Goal: Check status: Check status

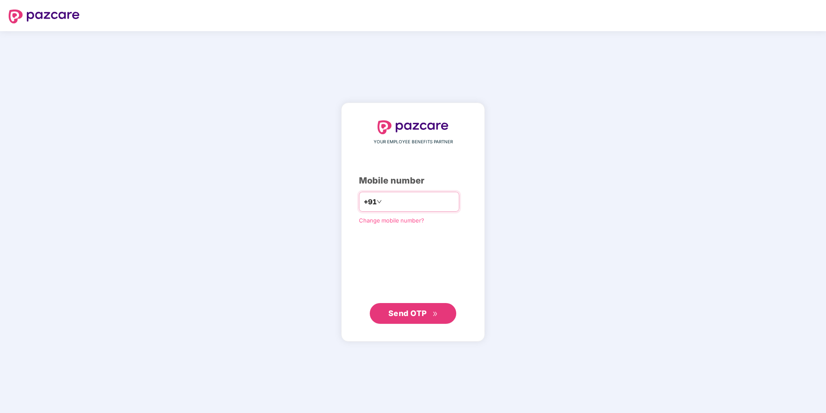
click at [403, 204] on input "number" at bounding box center [419, 202] width 71 height 14
click at [384, 201] on input "**********" at bounding box center [419, 202] width 71 height 14
click at [384, 198] on input "**********" at bounding box center [419, 202] width 71 height 14
type input "**********"
click at [404, 317] on span "Send OTP" at bounding box center [413, 313] width 50 height 12
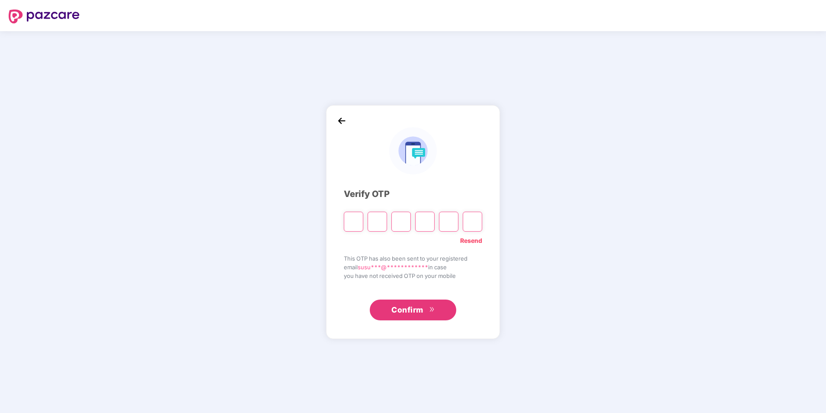
type input "*"
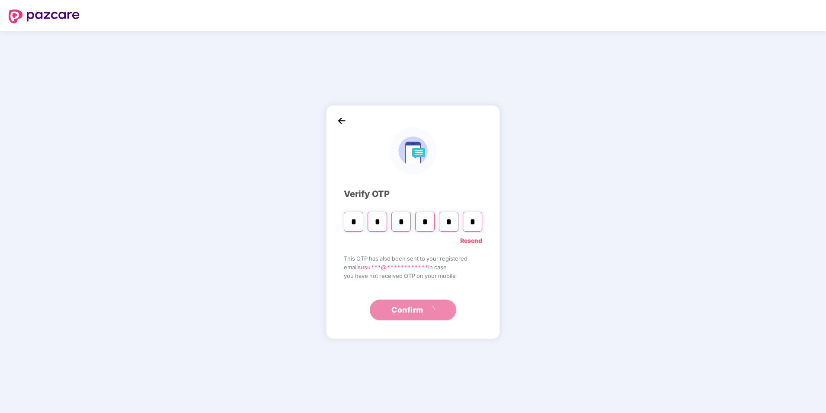
type input "*"
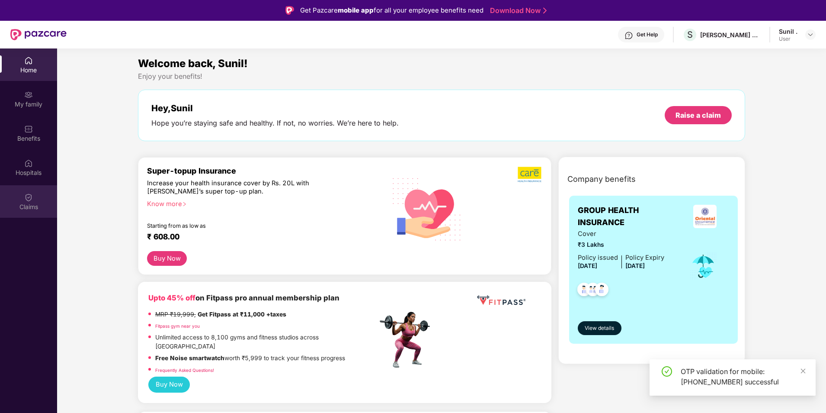
click at [22, 208] on div "Claims" at bounding box center [28, 206] width 57 height 9
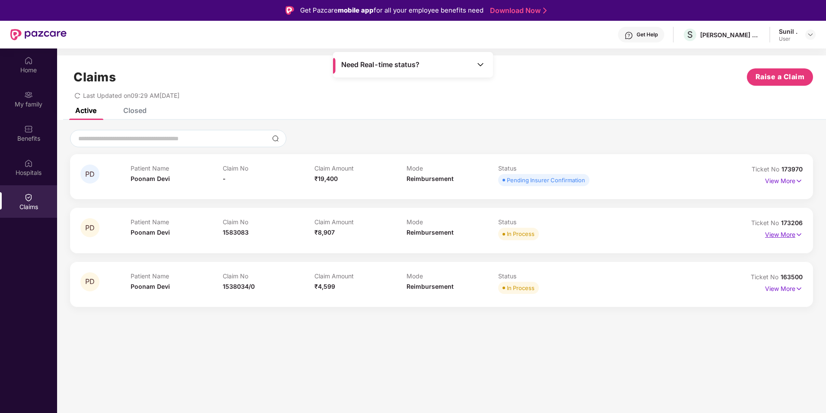
click at [772, 235] on p "View More" at bounding box center [784, 233] width 38 height 12
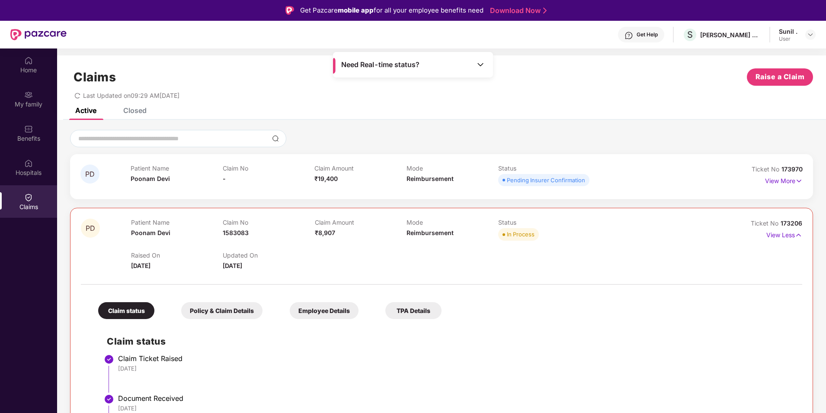
scroll to position [181, 0]
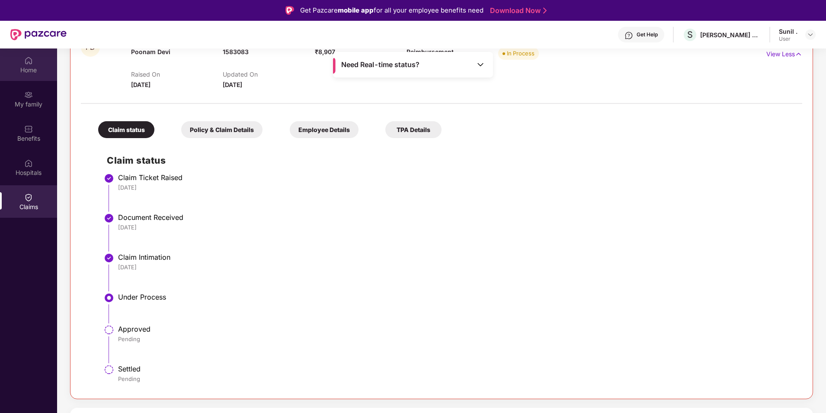
click at [31, 67] on div "Home" at bounding box center [28, 70] width 57 height 9
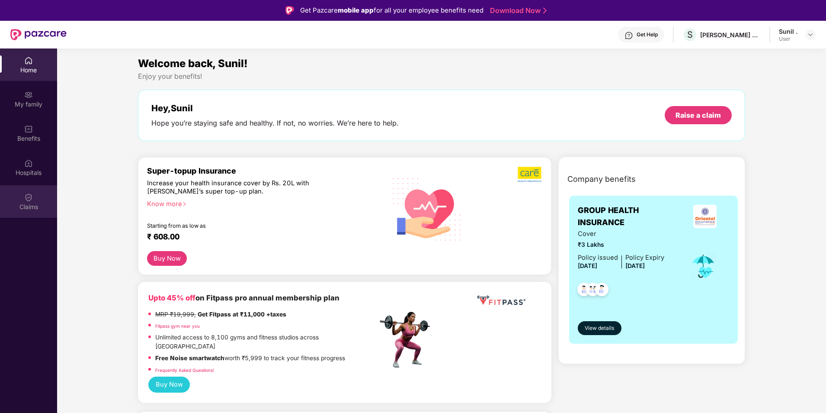
click at [35, 203] on div "Claims" at bounding box center [28, 206] width 57 height 9
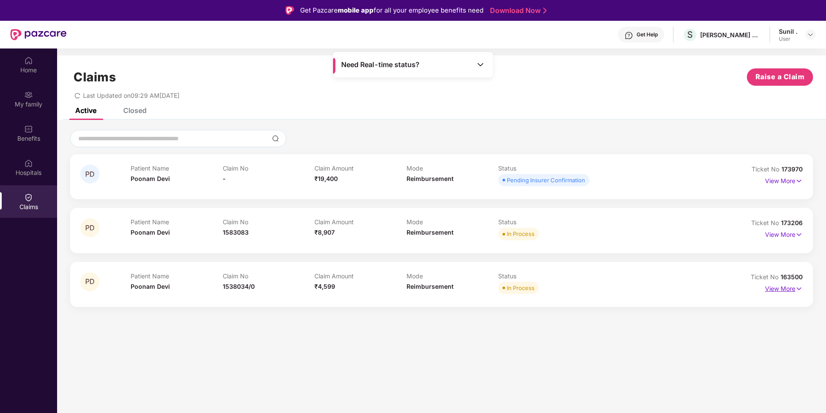
click at [779, 290] on p "View More" at bounding box center [784, 288] width 38 height 12
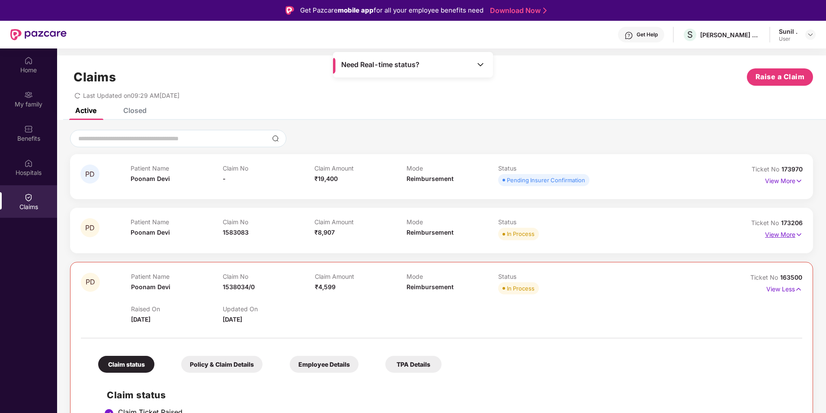
click at [783, 234] on p "View More" at bounding box center [784, 233] width 38 height 12
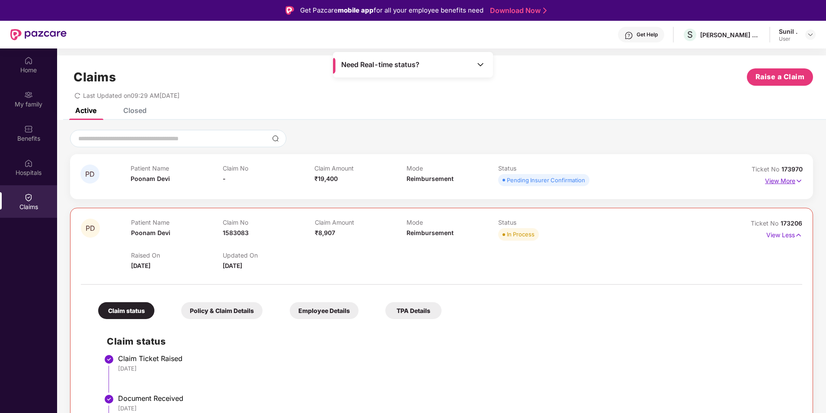
click at [772, 182] on p "View More" at bounding box center [784, 180] width 38 height 12
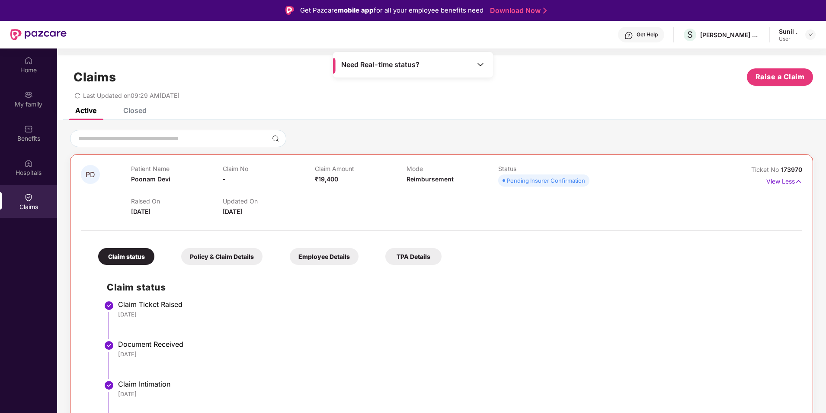
click at [144, 109] on div "Closed" at bounding box center [134, 110] width 23 height 9
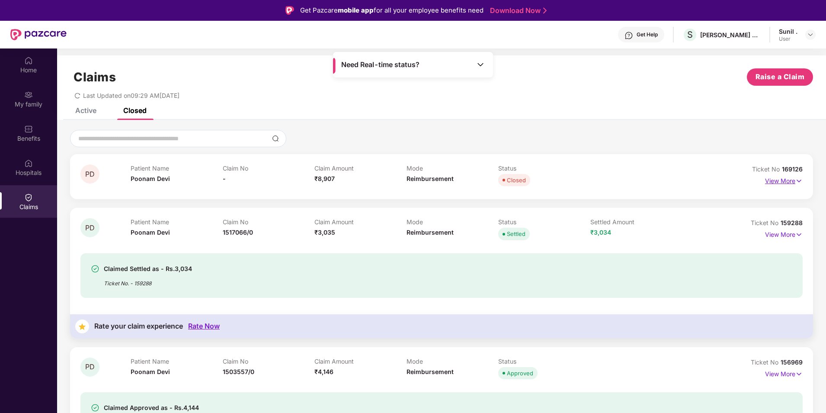
click at [787, 178] on p "View More" at bounding box center [784, 180] width 38 height 12
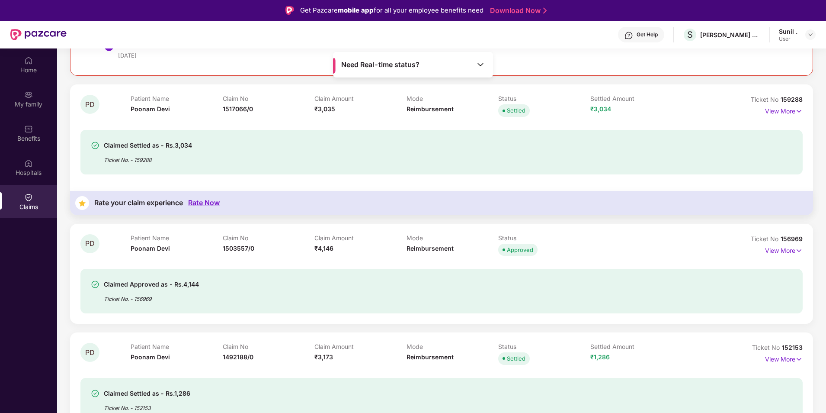
scroll to position [303, 0]
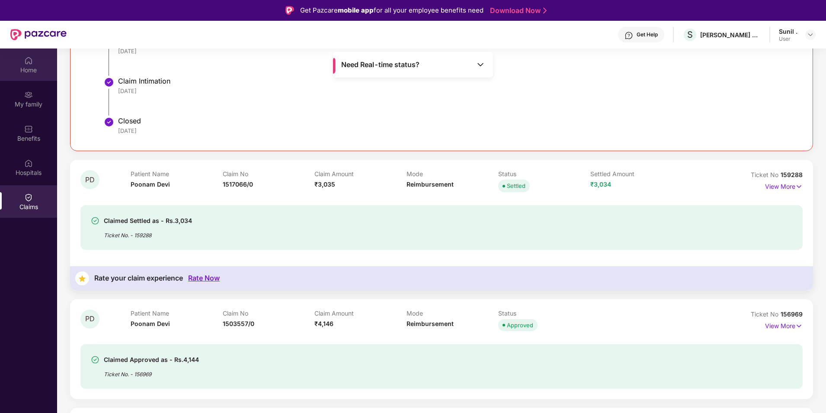
click at [33, 59] on div "Home" at bounding box center [28, 64] width 57 height 32
